Goal: Task Accomplishment & Management: Use online tool/utility

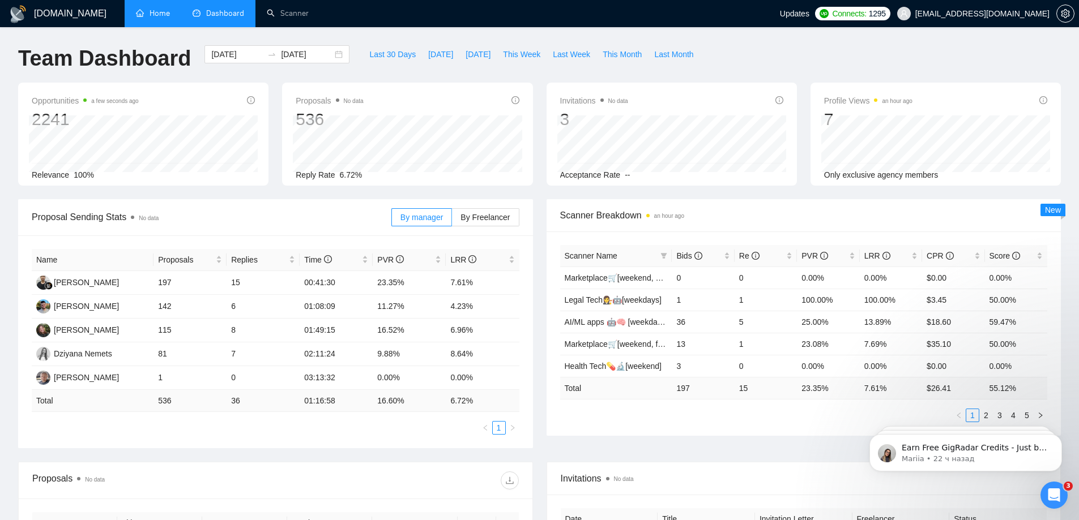
click at [136, 9] on link "Home" at bounding box center [153, 13] width 34 height 10
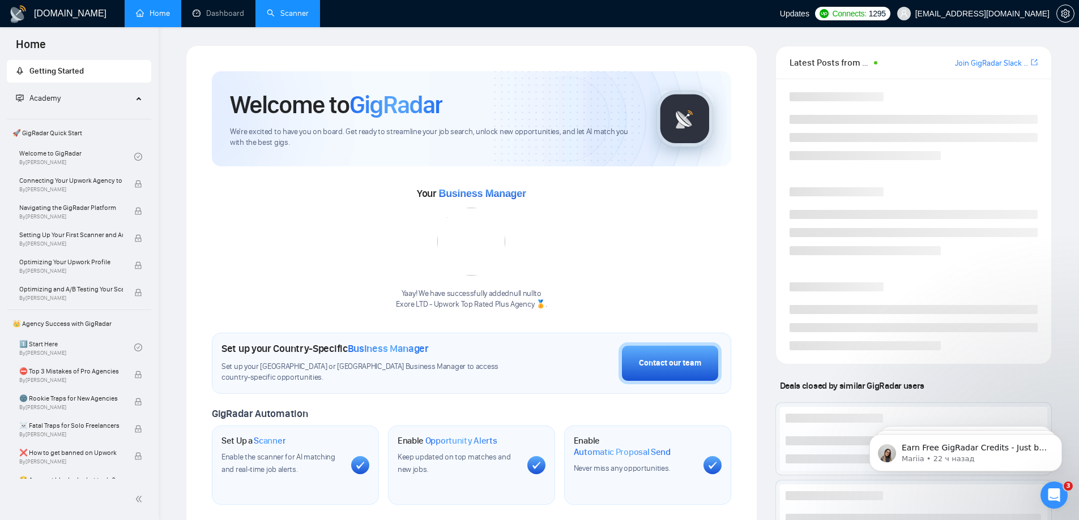
click at [294, 18] on link "Scanner" at bounding box center [288, 13] width 42 height 10
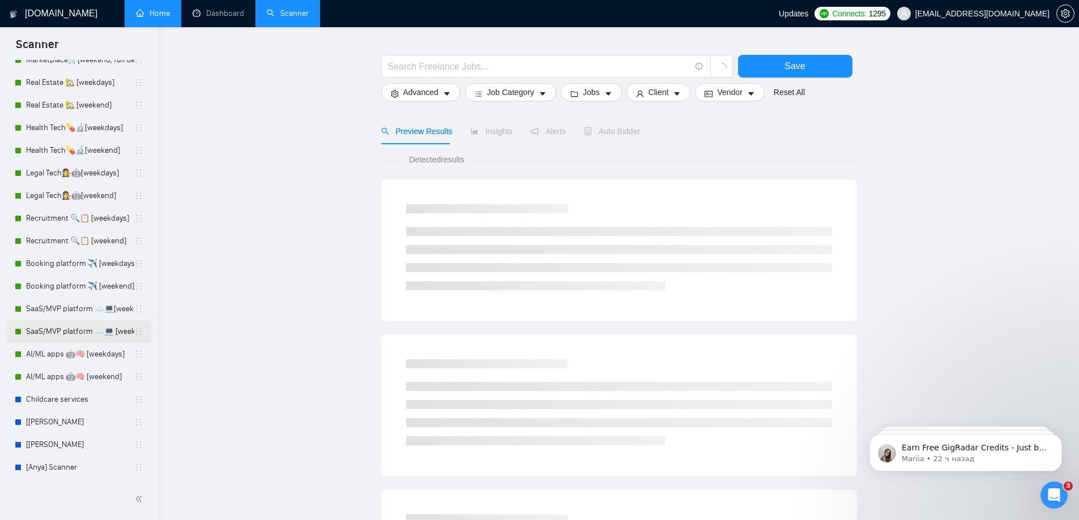
scroll to position [57, 0]
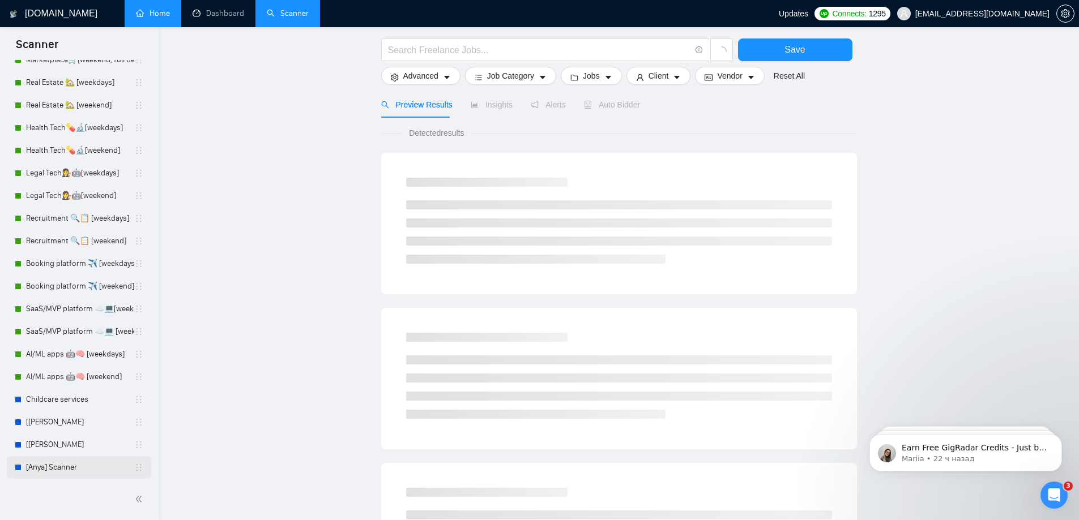
click at [71, 470] on link "[Anya] Scanner" at bounding box center [80, 467] width 108 height 23
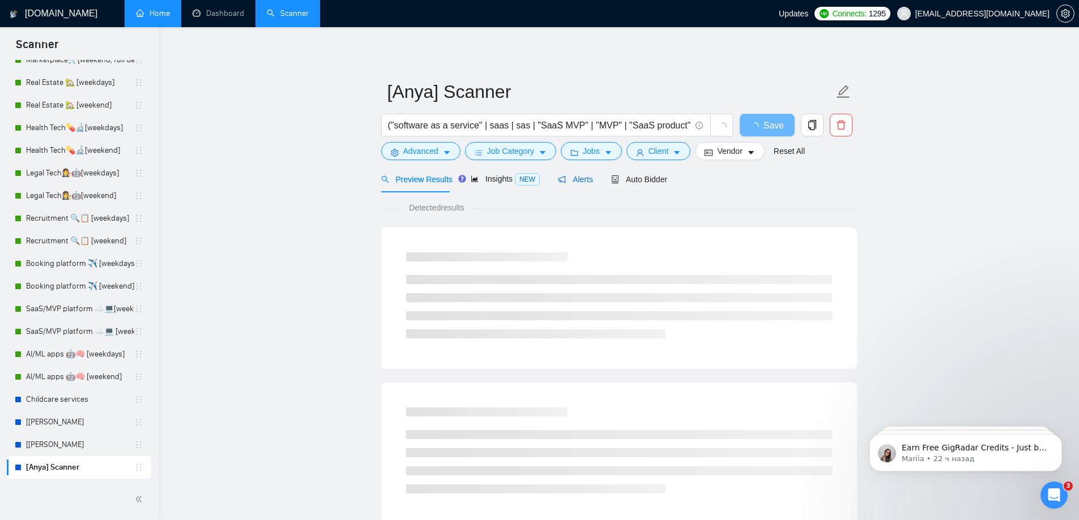
click at [581, 182] on span "Alerts" at bounding box center [575, 179] width 35 height 9
